Goal: Information Seeking & Learning: Learn about a topic

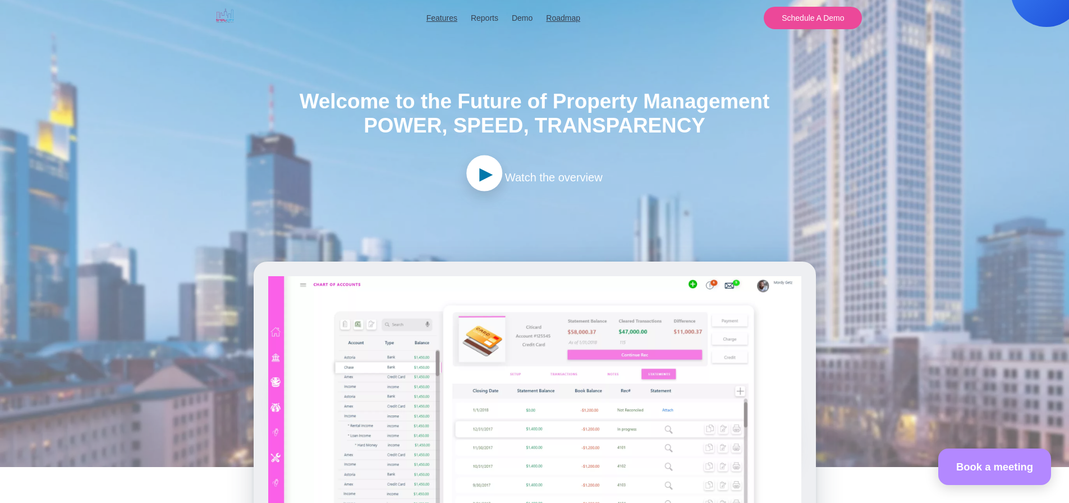
scroll to position [56, 0]
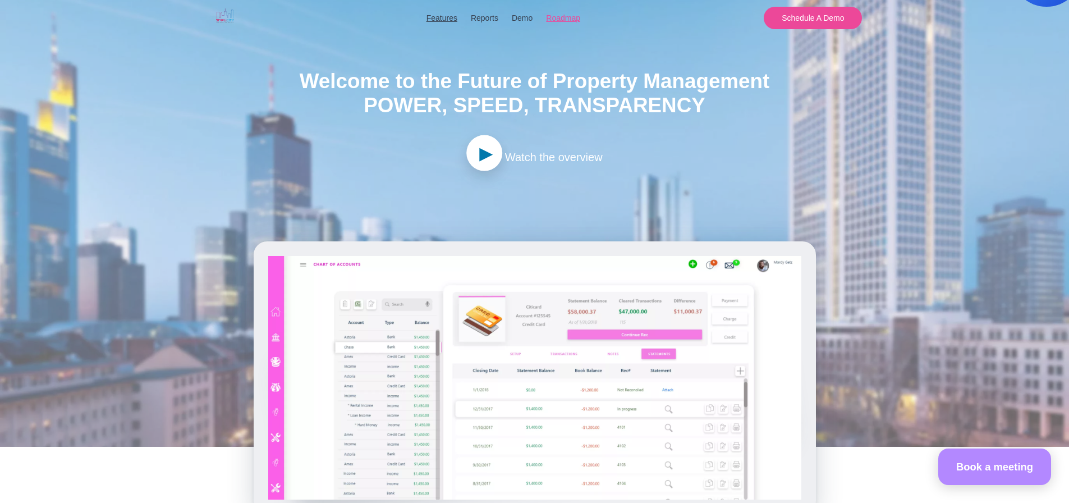
click at [574, 19] on link "Roadmap" at bounding box center [563, 18] width 34 height 12
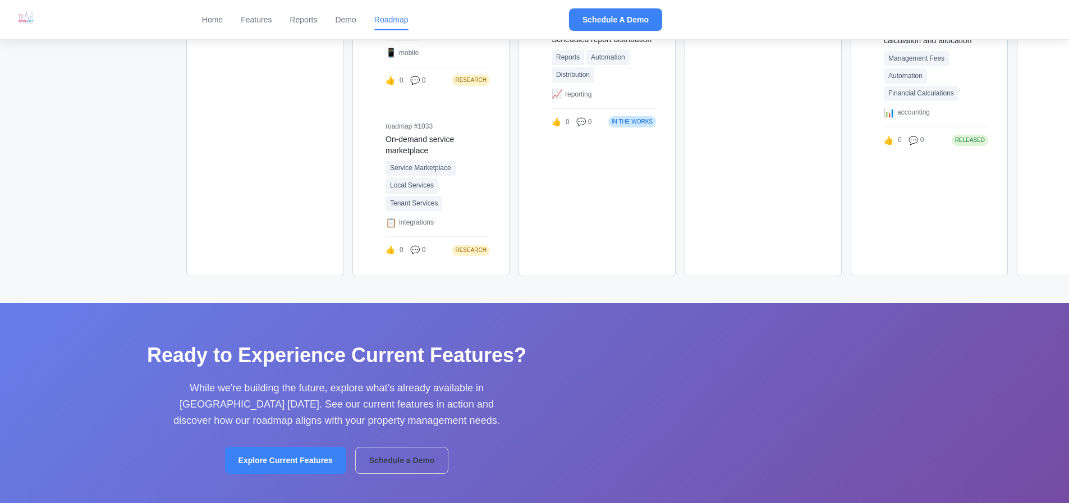
scroll to position [1852, 0]
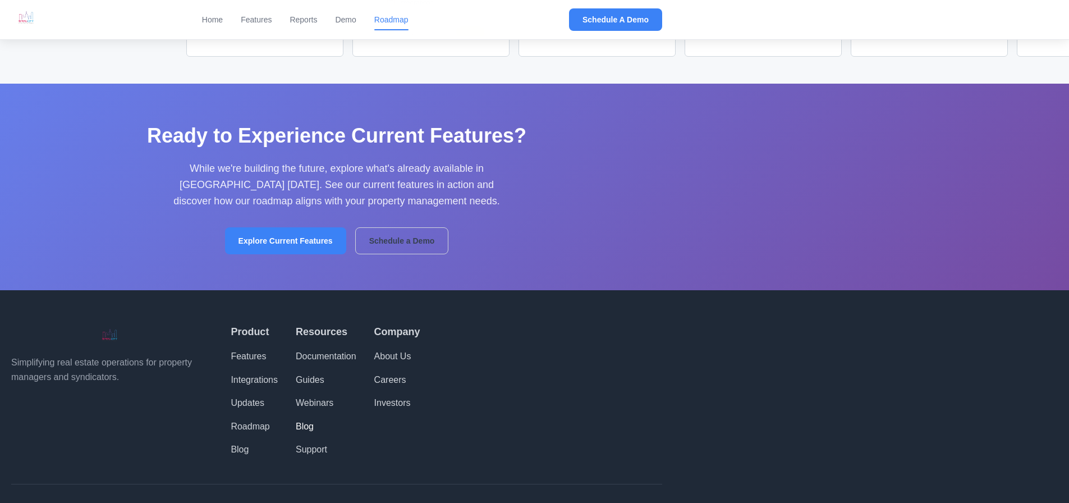
click at [300, 425] on link "Blog" at bounding box center [305, 426] width 18 height 10
click at [237, 450] on link "Blog" at bounding box center [240, 450] width 18 height 10
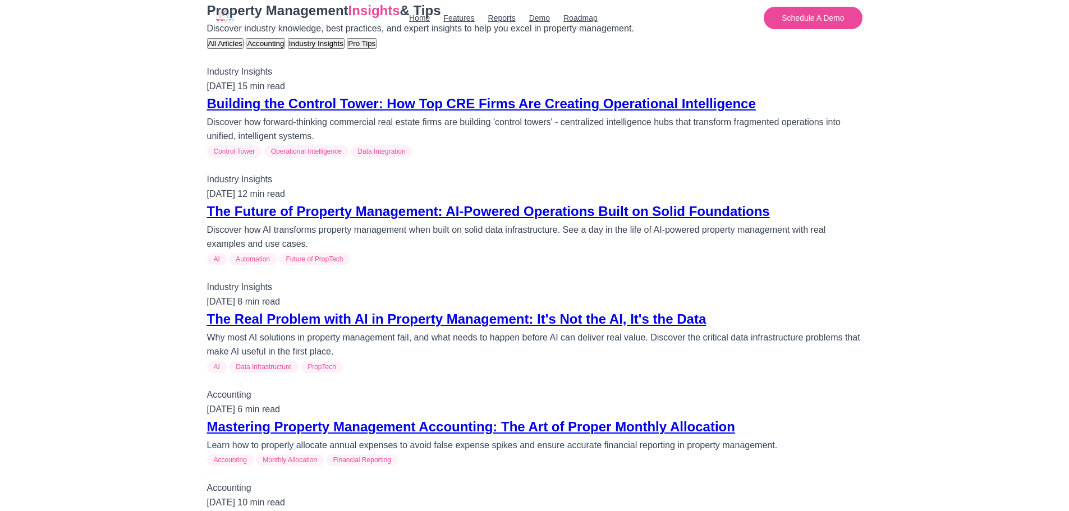
click at [341, 321] on link "The Real Problem with AI in Property Management: It's Not the AI, It's the Data" at bounding box center [457, 318] width 500 height 15
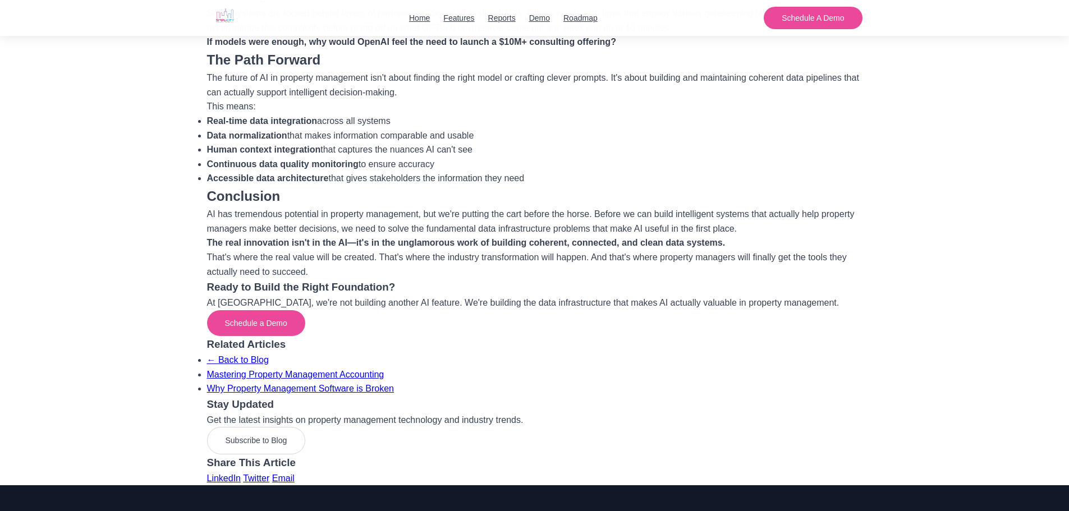
scroll to position [673, 0]
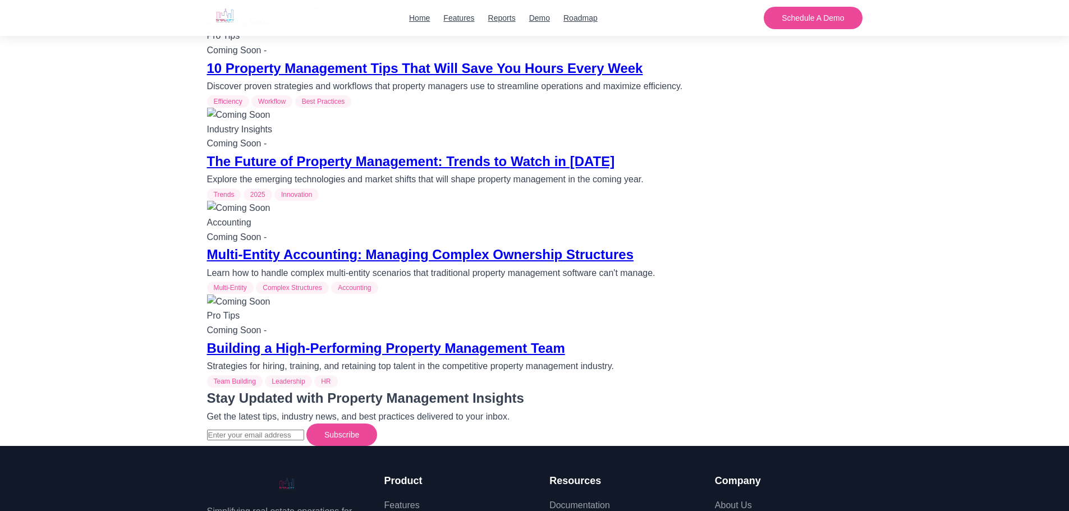
scroll to position [617, 0]
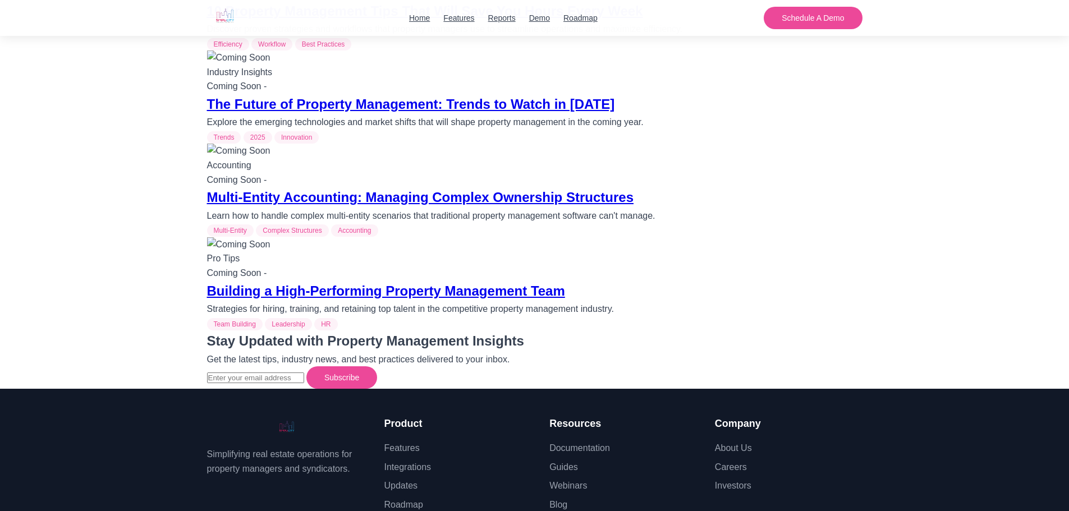
click at [166, 15] on header "Home Features Reports Demo Roadmap Schedule A Demo Home Features Reports Demo R…" at bounding box center [534, 18] width 1069 height 36
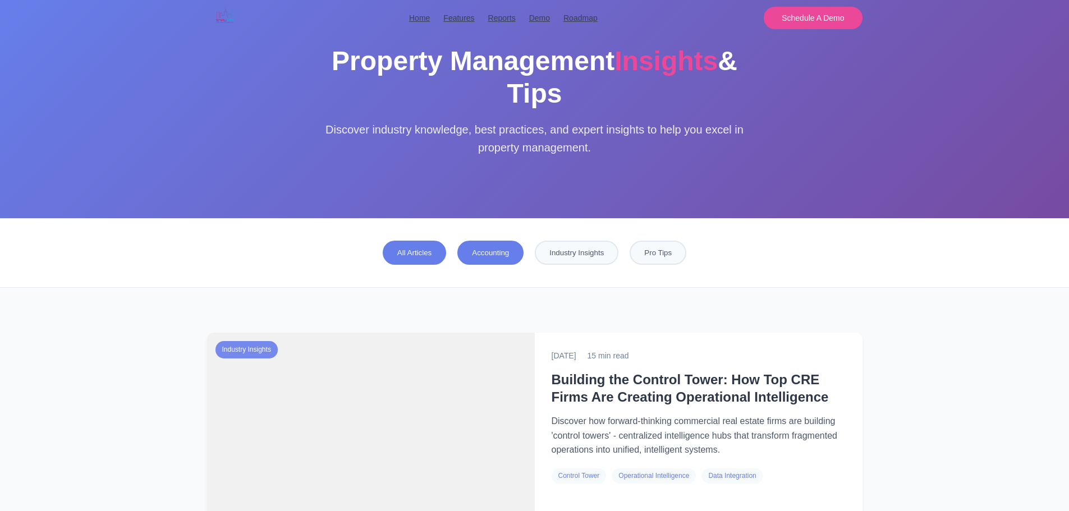
click at [478, 254] on button "Accounting" at bounding box center [490, 253] width 66 height 24
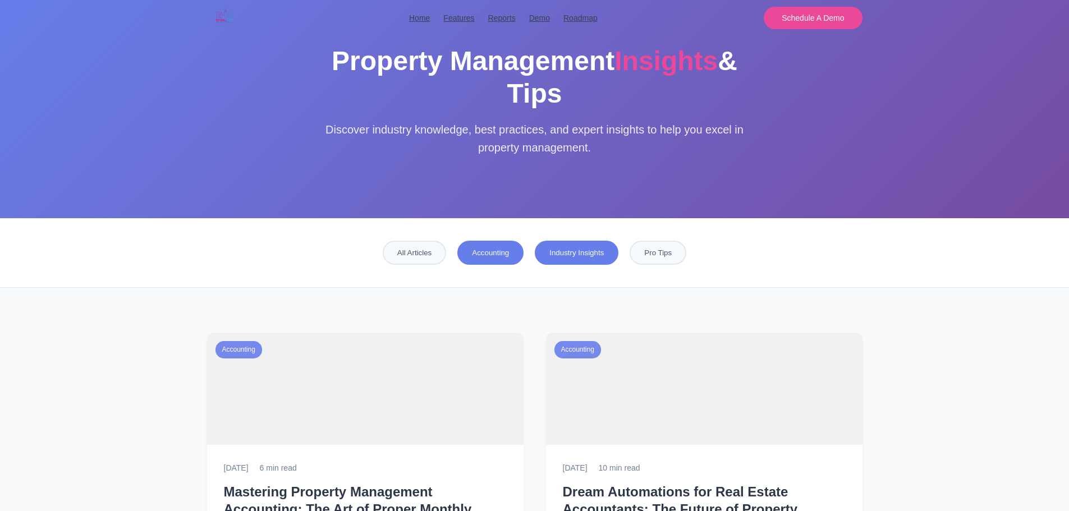
click at [574, 253] on button "Industry Insights" at bounding box center [577, 253] width 84 height 24
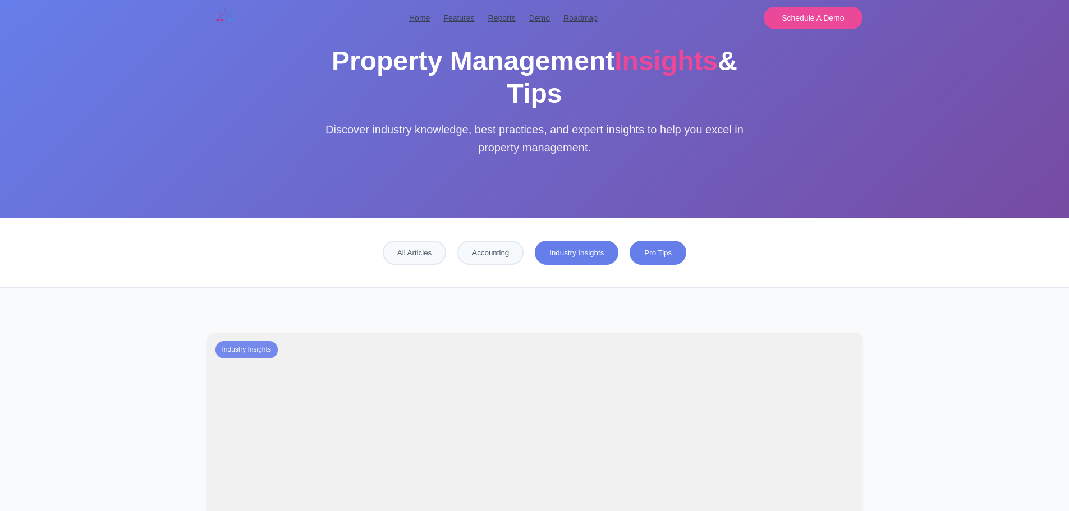
click at [645, 253] on button "Pro Tips" at bounding box center [658, 253] width 57 height 24
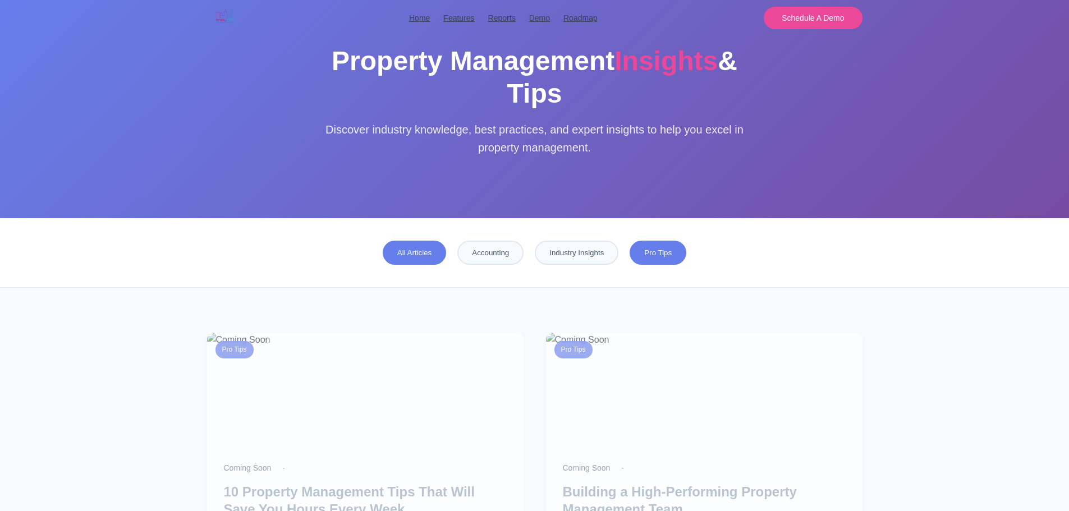
click at [415, 254] on button "All Articles" at bounding box center [414, 253] width 63 height 24
